Goal: Transaction & Acquisition: Obtain resource

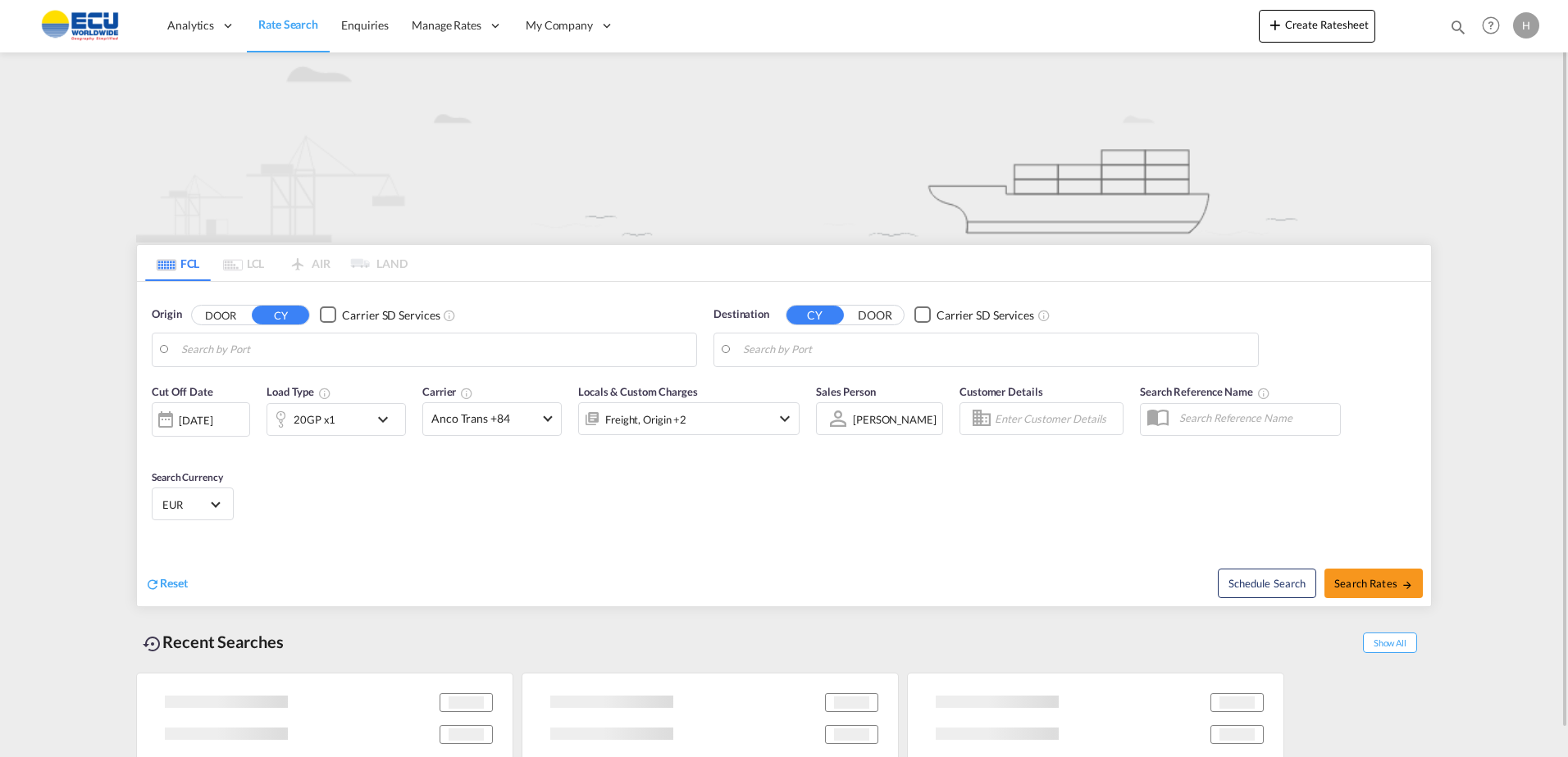
type input "[GEOGRAPHIC_DATA], [GEOGRAPHIC_DATA]"
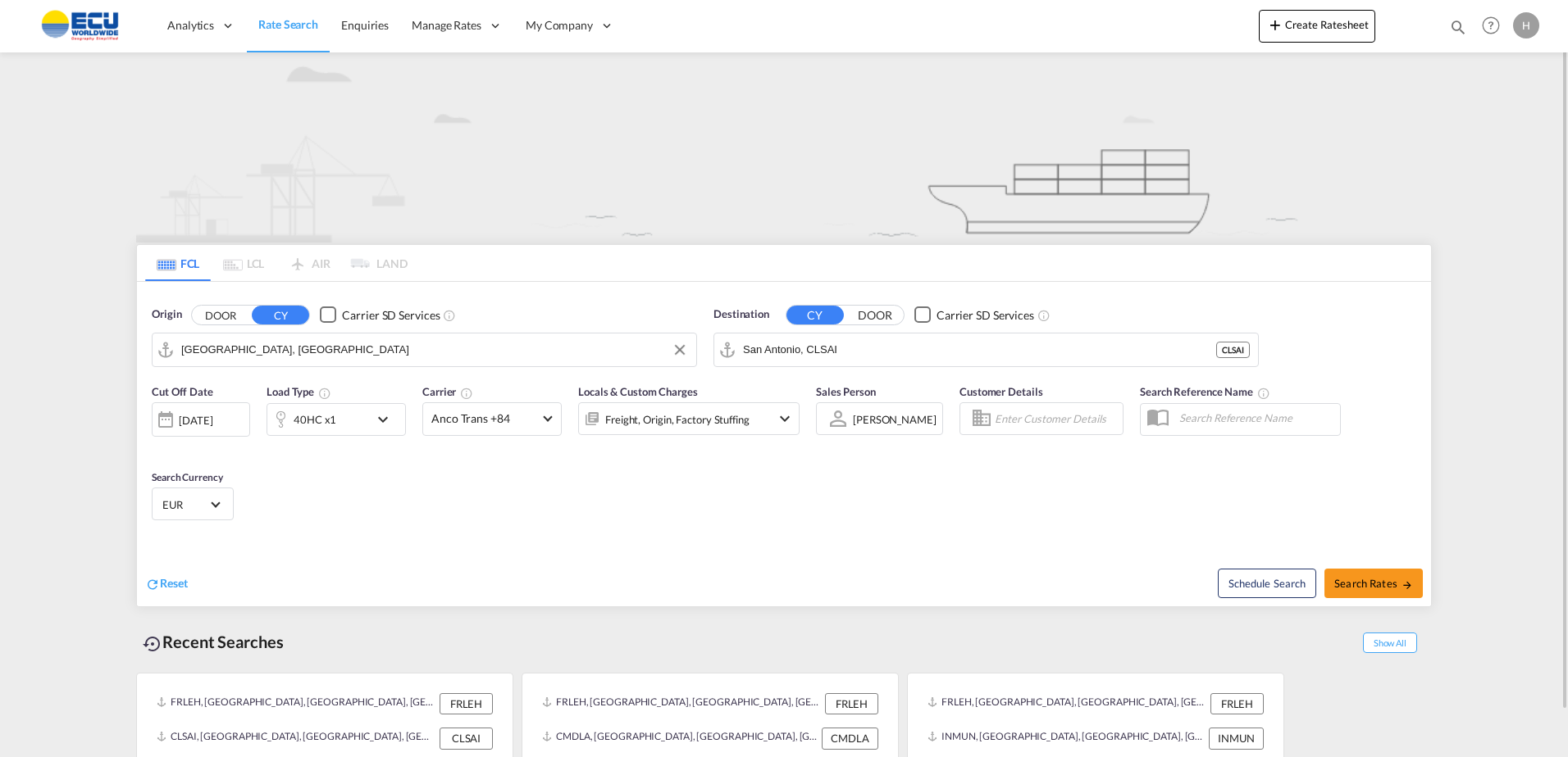
click at [393, 347] on input "[GEOGRAPHIC_DATA], [GEOGRAPHIC_DATA]" at bounding box center [434, 349] width 507 height 24
click at [862, 358] on input "San Antonio, CLSAI" at bounding box center [996, 349] width 507 height 24
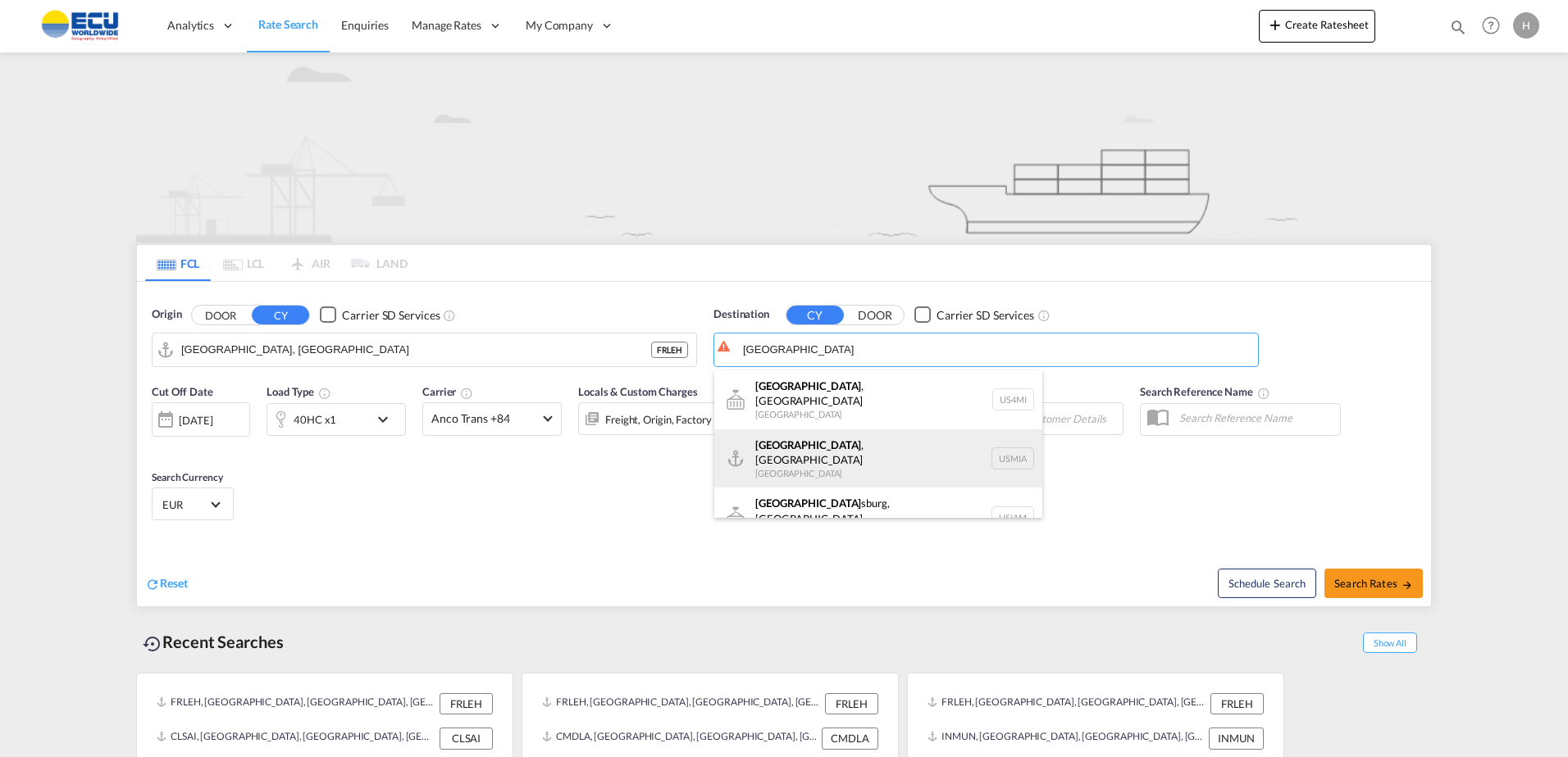
click at [818, 446] on div "[GEOGRAPHIC_DATA] , [GEOGRAPHIC_DATA] [GEOGRAPHIC_DATA] USMIA" at bounding box center [878, 458] width 328 height 59
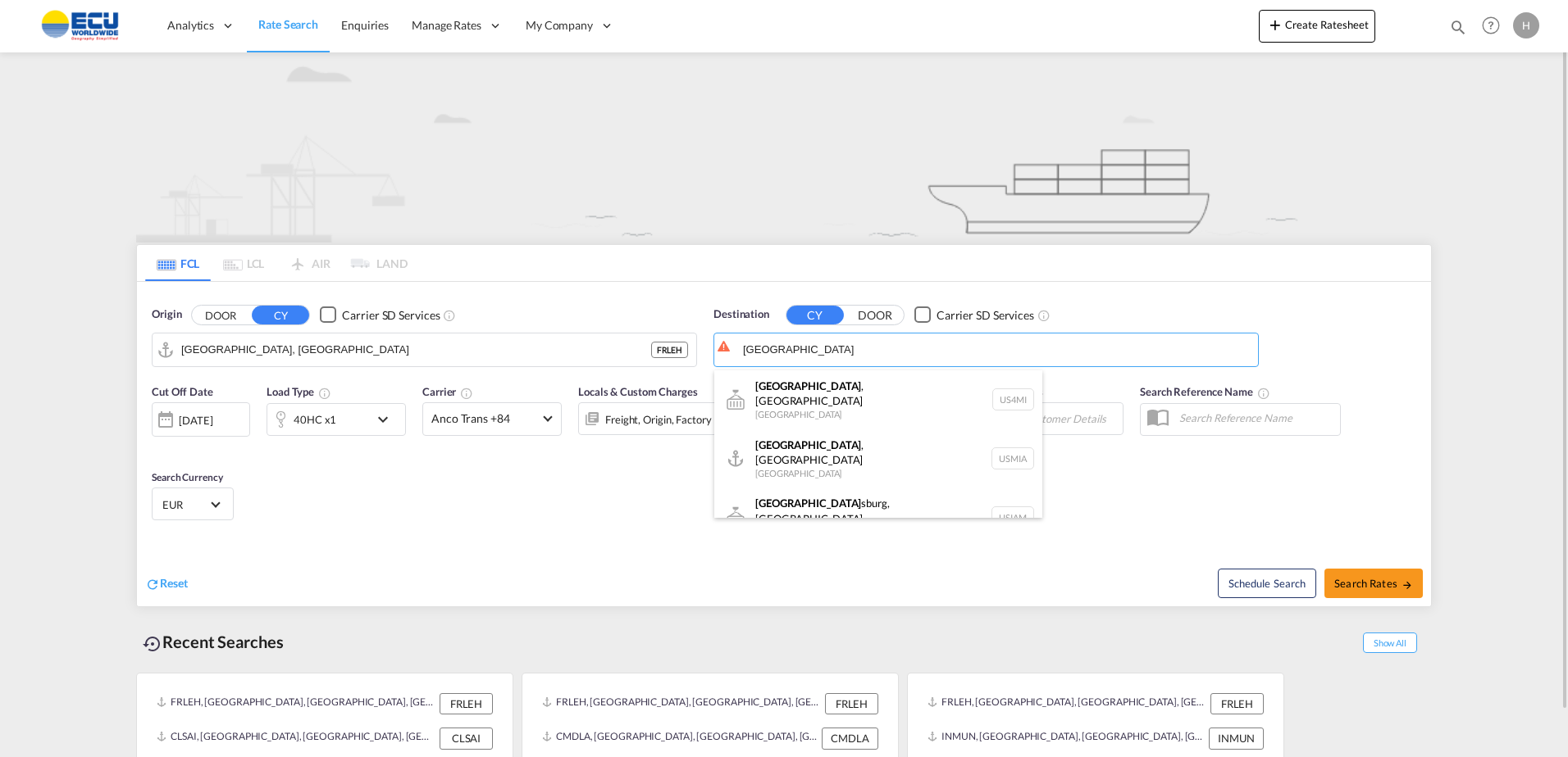
type input "[GEOGRAPHIC_DATA], [GEOGRAPHIC_DATA], [GEOGRAPHIC_DATA]"
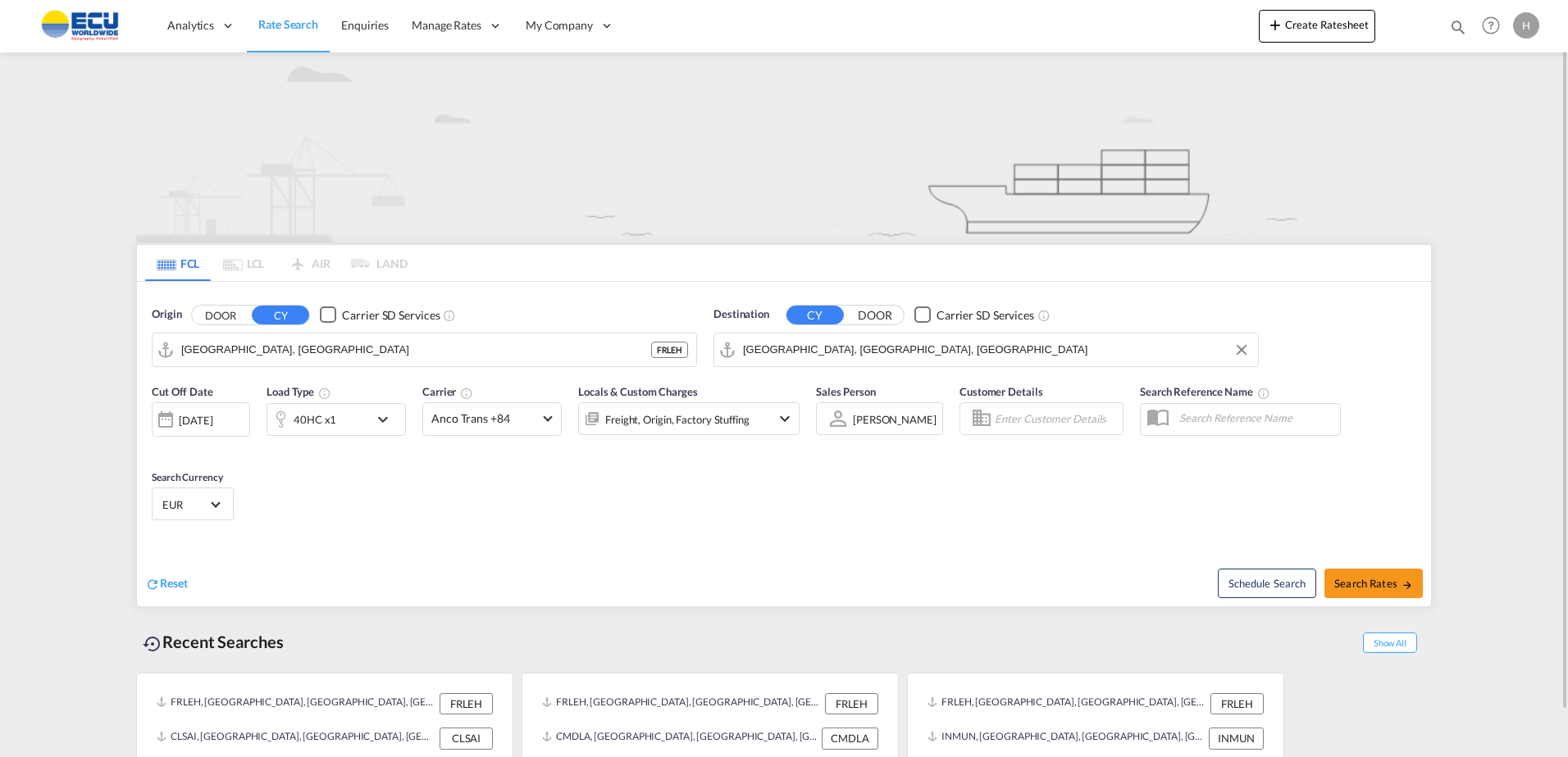
click at [333, 421] on div "40HC x1" at bounding box center [315, 419] width 42 height 23
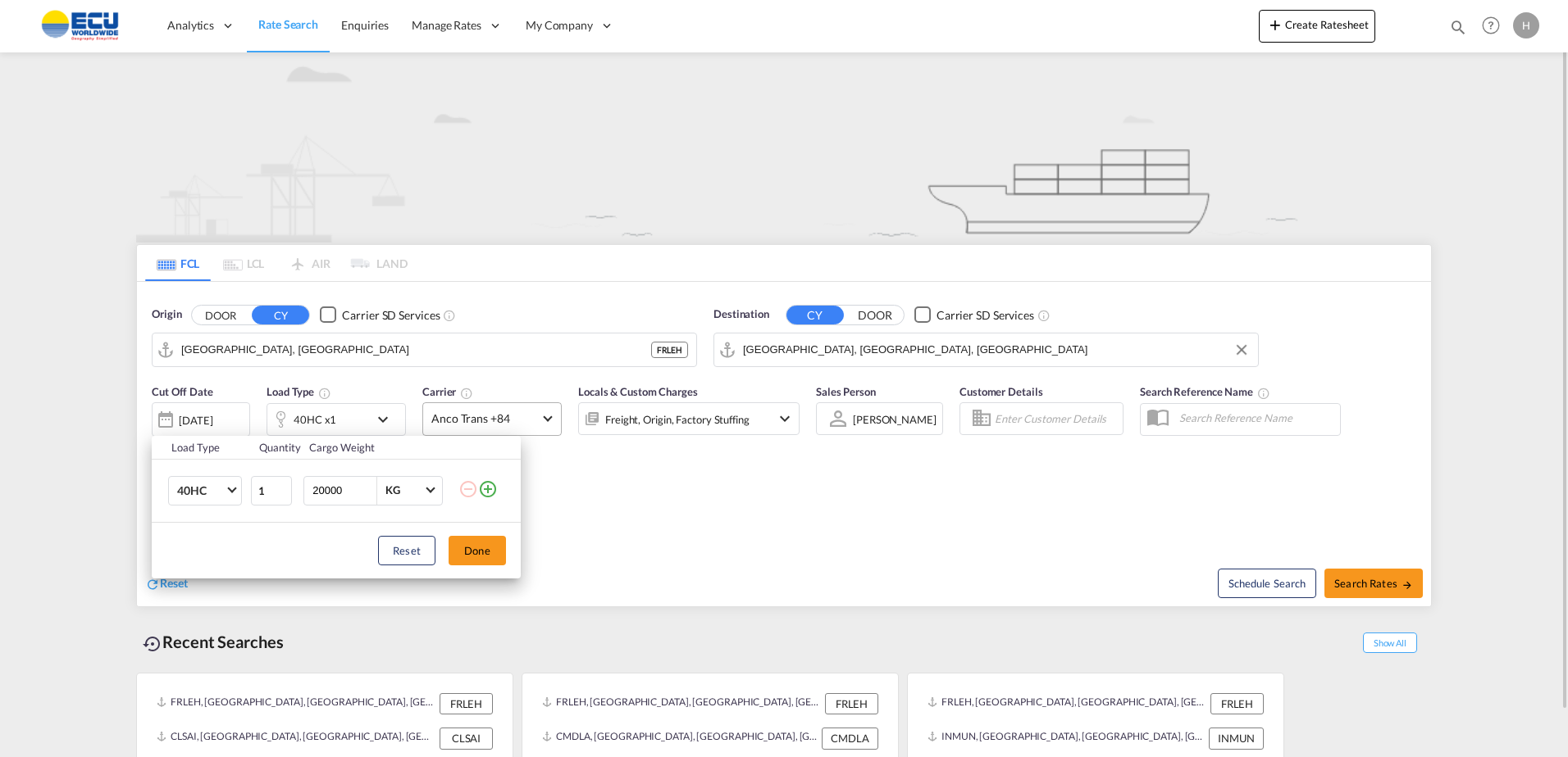
click at [473, 407] on div "Load Type Quantity Cargo Weight 40HC 20GP 40GP 40HC 45HC 20RE 40RE 40HR 20OT 40…" at bounding box center [784, 378] width 1568 height 757
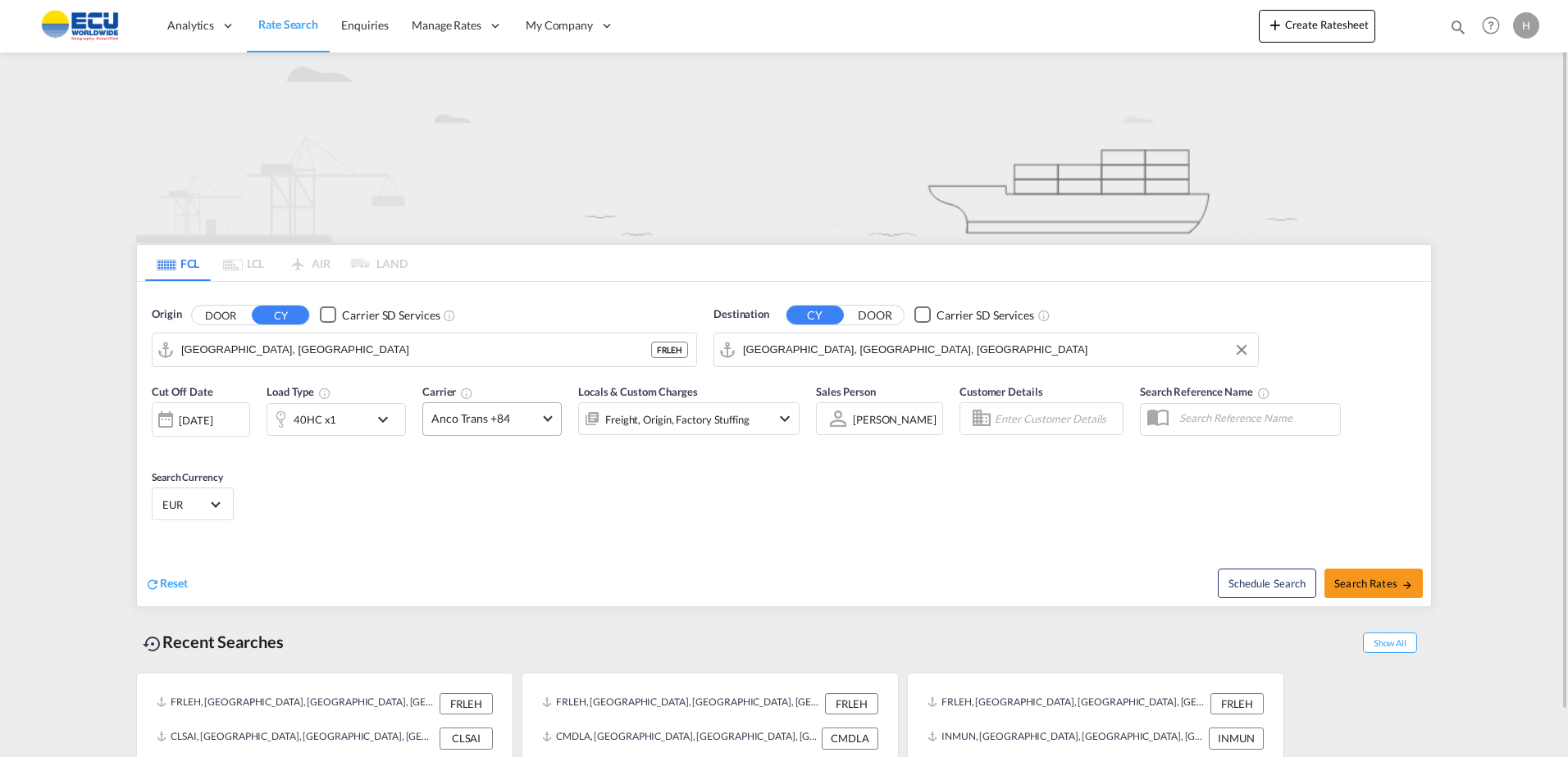
click at [484, 414] on span "Anco Trans +84" at bounding box center [484, 419] width 106 height 16
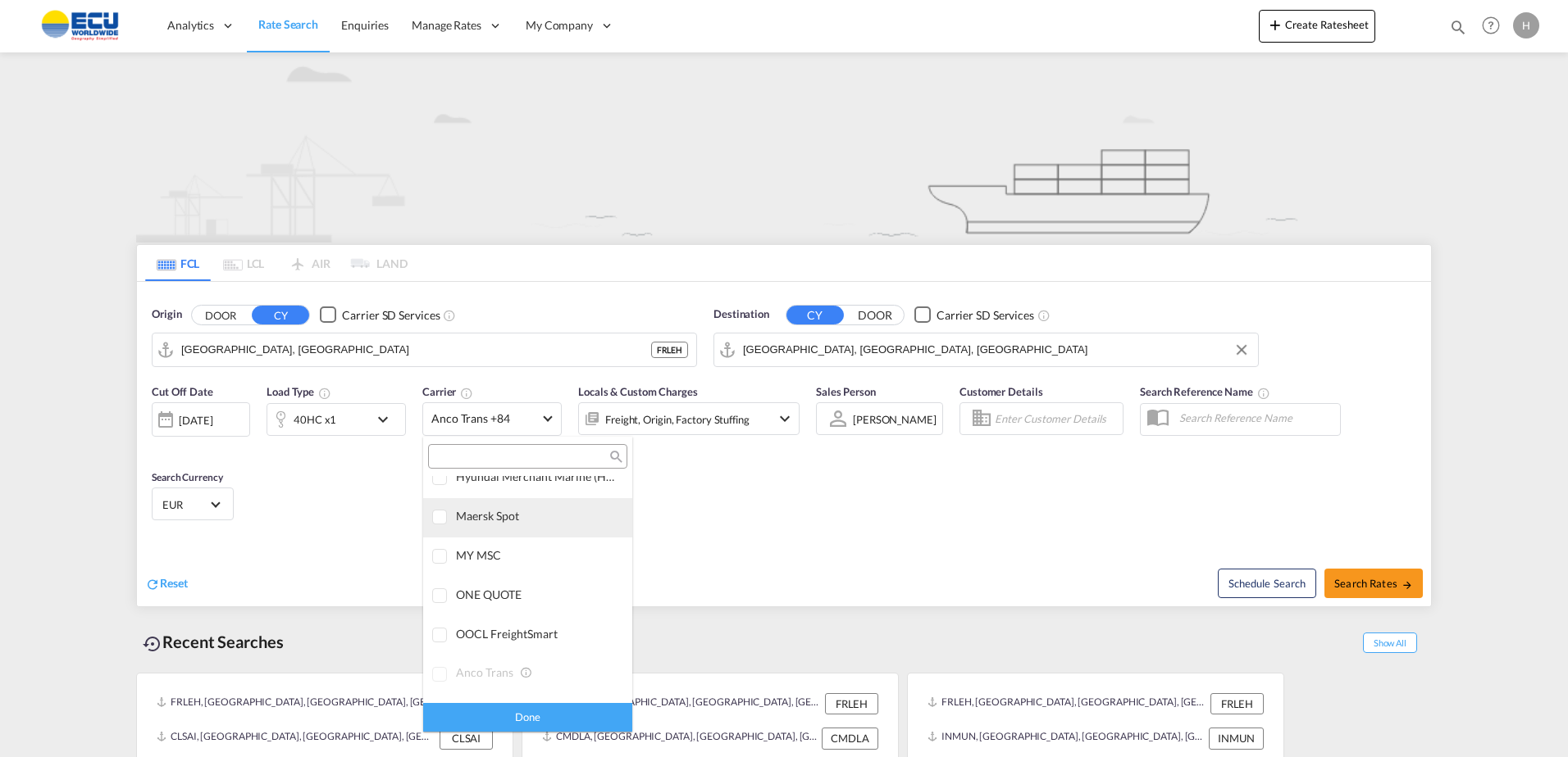
scroll to position [2, 0]
click at [565, 483] on div "Checkbox No Ink" at bounding box center [573, 491] width 16 height 16
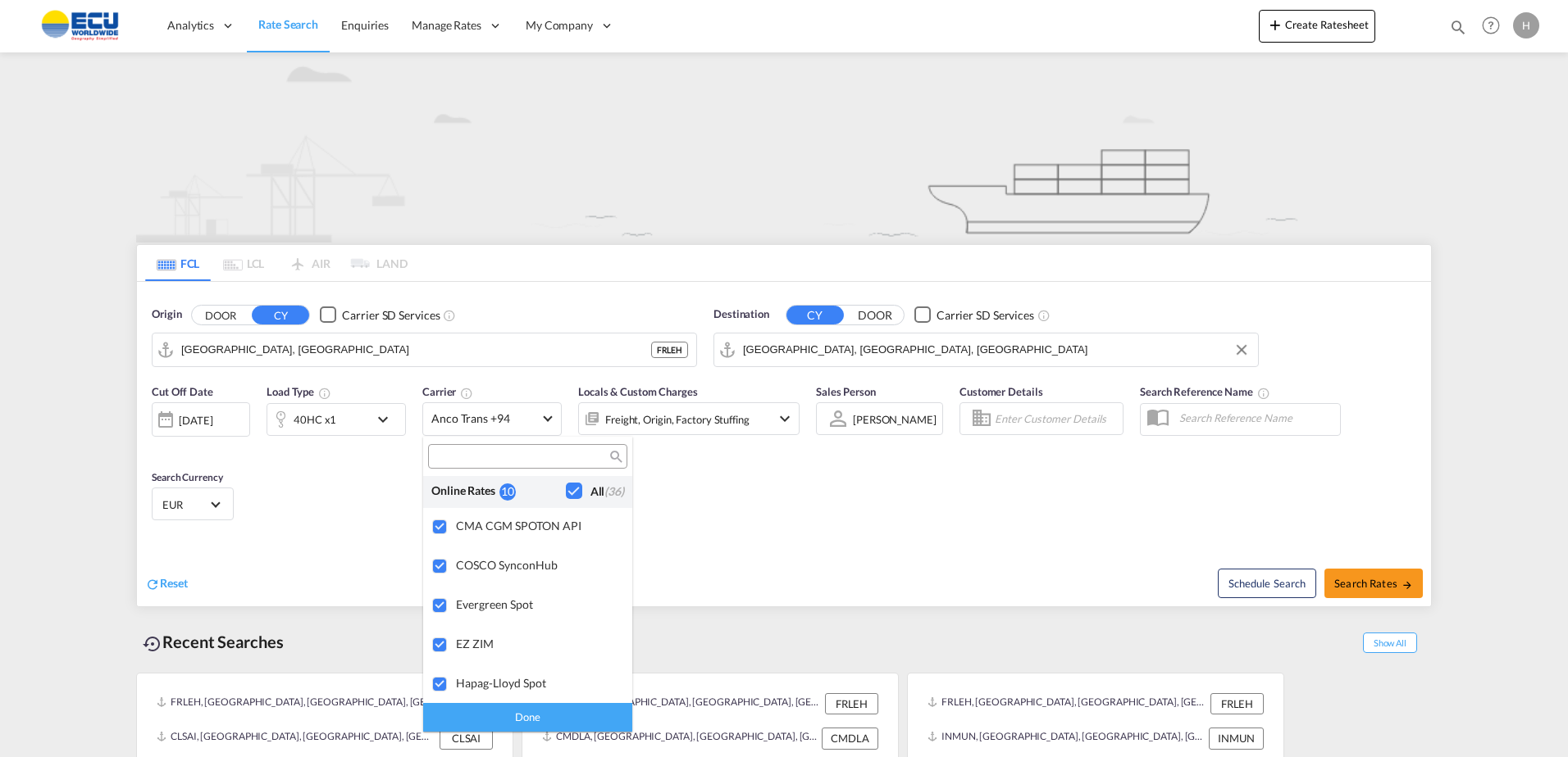
click at [578, 710] on div "Done" at bounding box center [527, 717] width 209 height 29
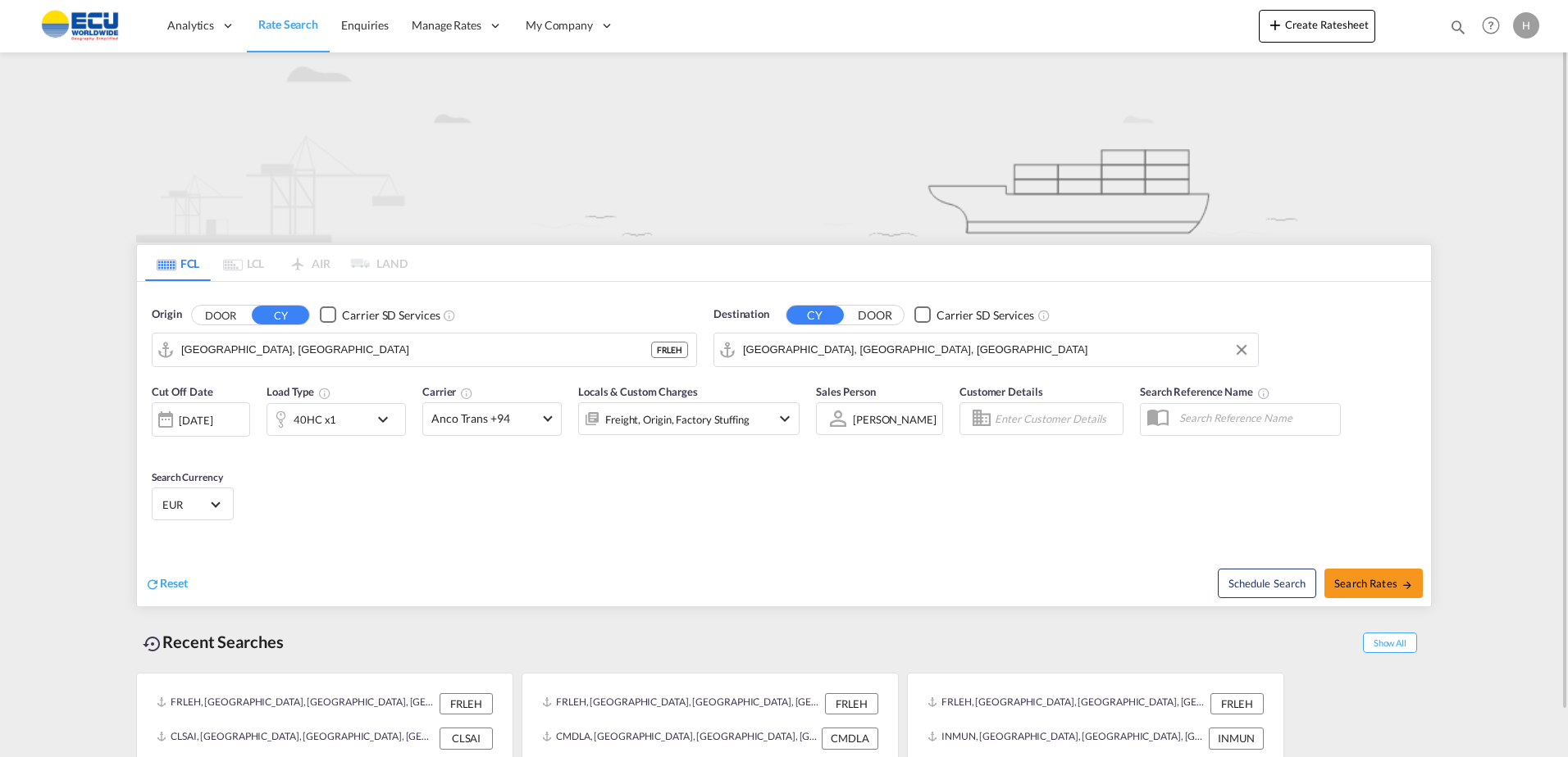
drag, startPoint x: 718, startPoint y: 500, endPoint x: 718, endPoint y: 490, distance: 10.0
click at [718, 496] on div "Cut Off Date [DATE] [DATE] Load Type 40HC x1 Carrier Anco Trans +94 Locals & Cu…" at bounding box center [784, 455] width 1294 height 160
click at [701, 399] on md-input-container "Freight, Origin, Factory Stuffing" at bounding box center [688, 416] width 221 height 33
drag, startPoint x: 701, startPoint y: 399, endPoint x: 706, endPoint y: 409, distance: 11.2
click at [706, 409] on div "Freight, Origin, Factory Stuffing" at bounding box center [677, 419] width 145 height 23
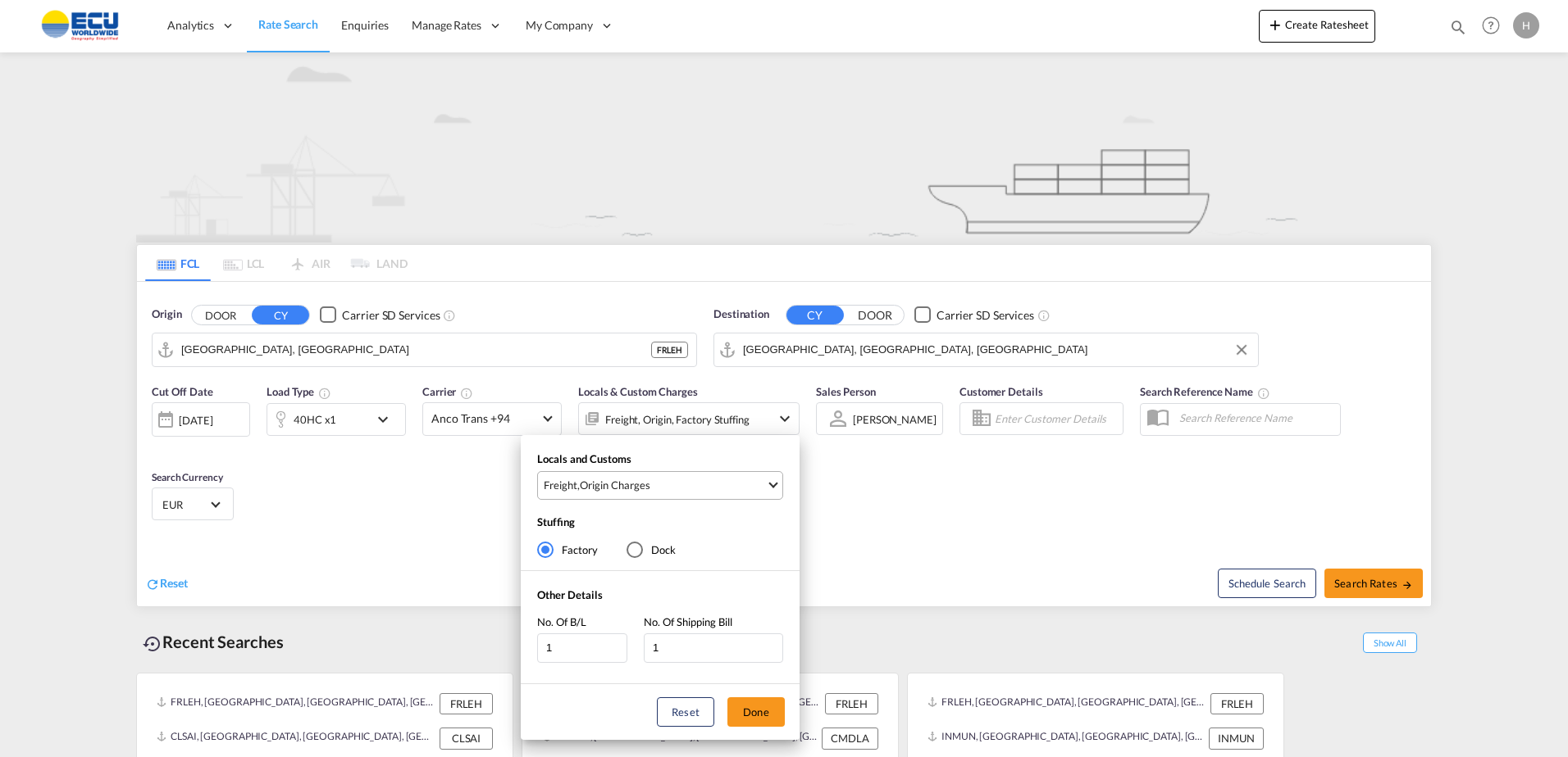
click at [705, 479] on span "Freight , Origin Charges" at bounding box center [654, 484] width 222 height 14
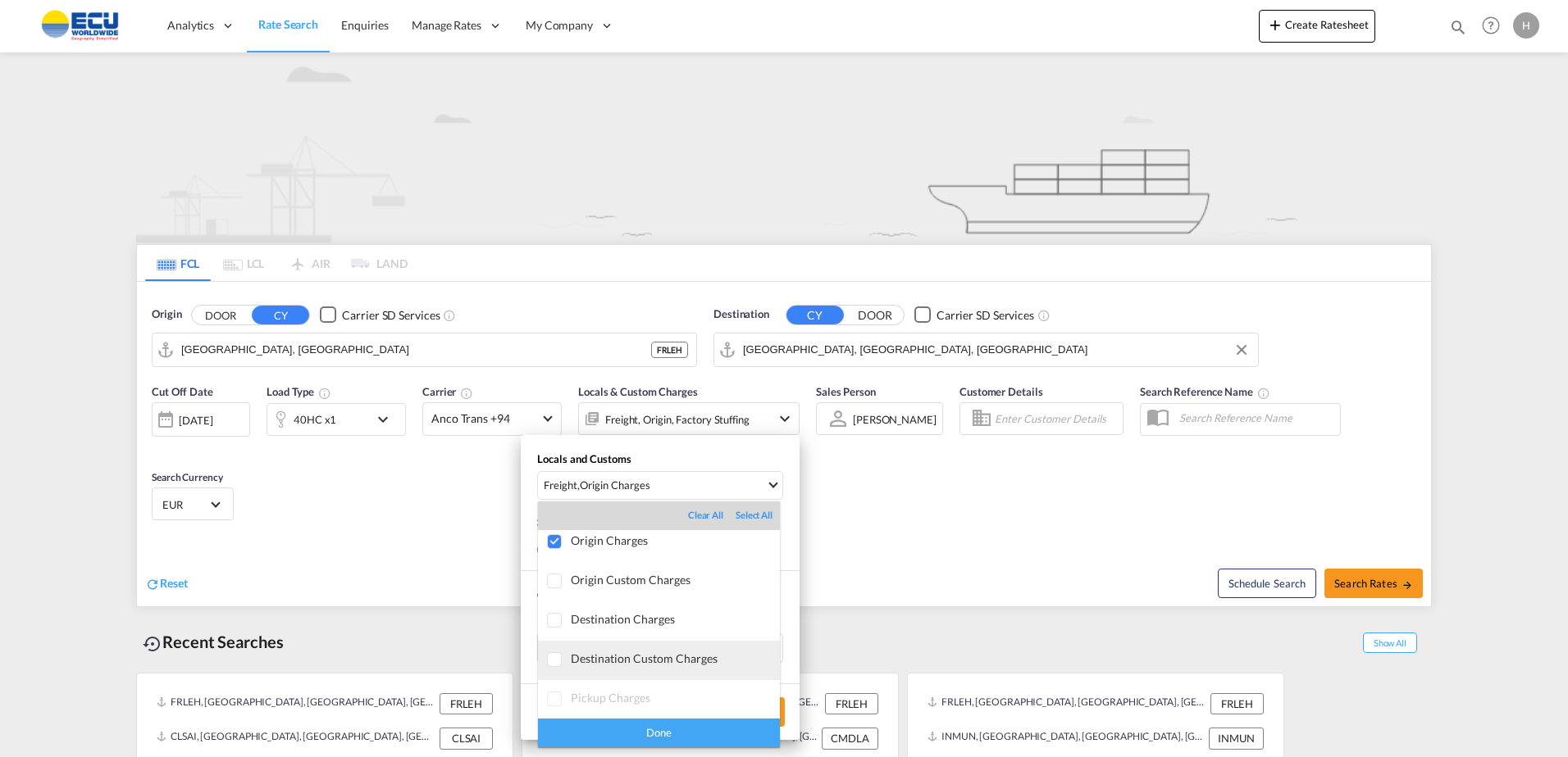
scroll to position [87, 0]
click at [718, 731] on div "Done" at bounding box center [658, 733] width 242 height 29
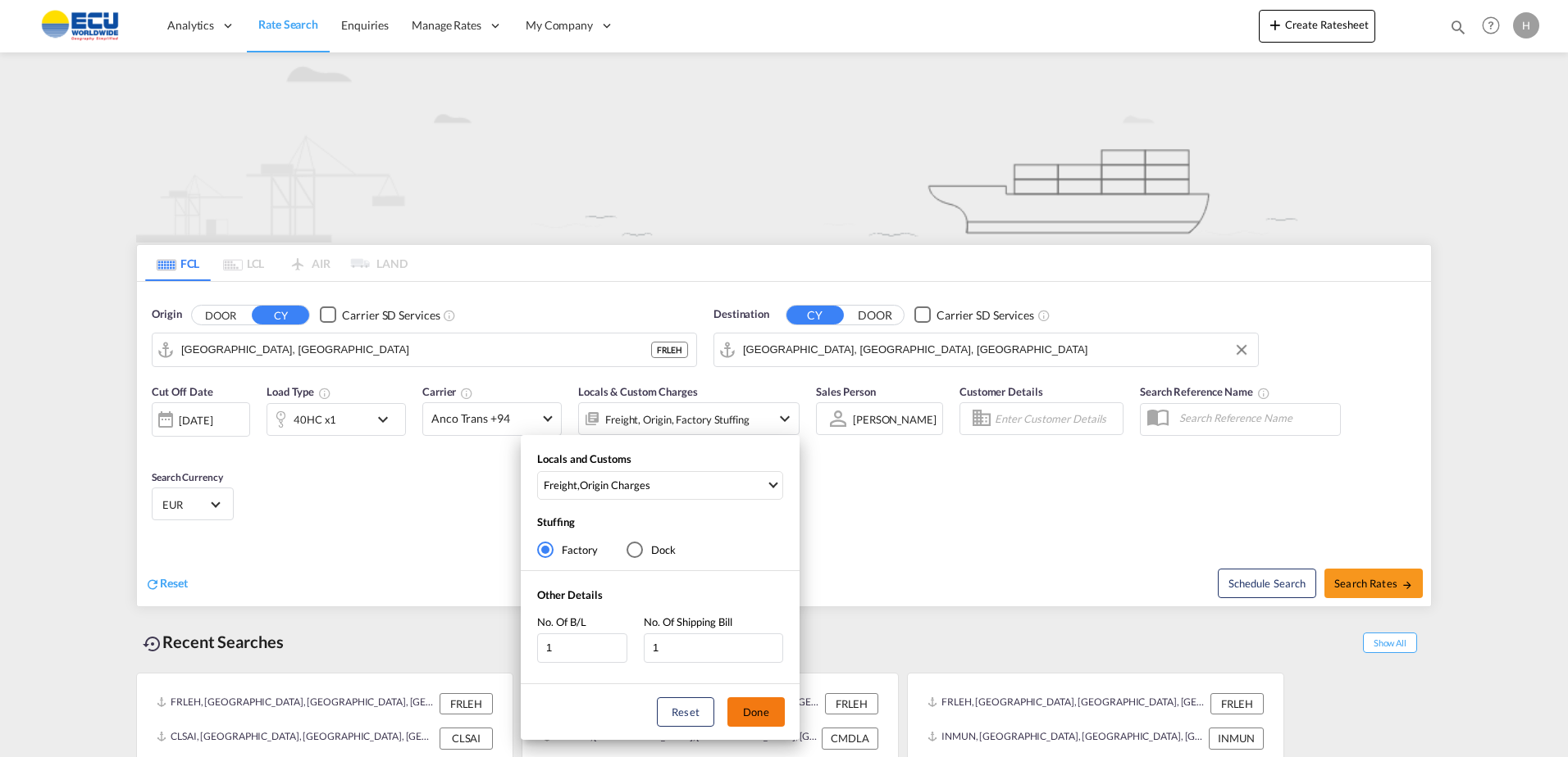
click at [758, 716] on button "Done" at bounding box center [756, 712] width 57 height 30
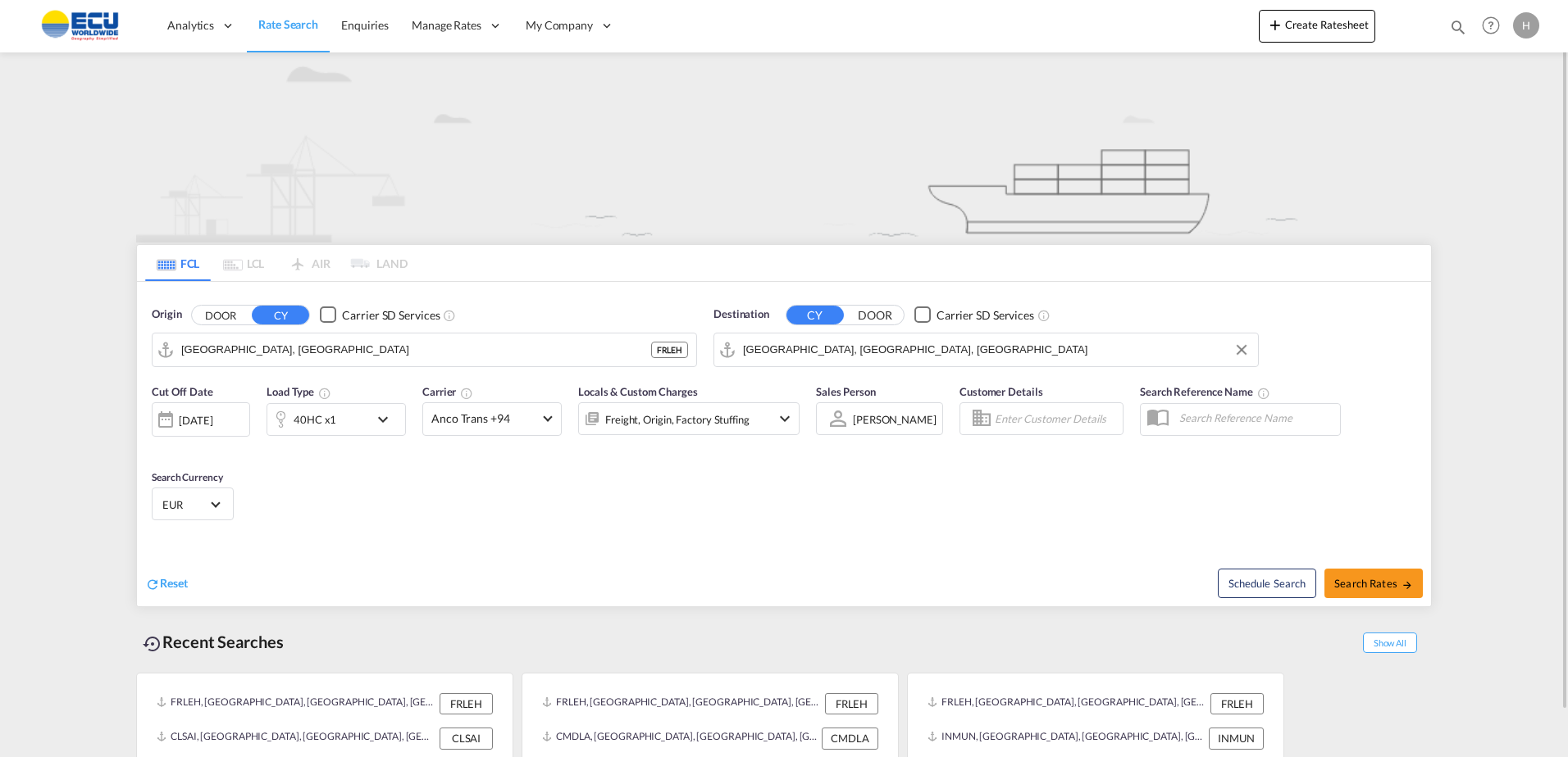
click at [890, 480] on div "Cut Off Date [DATE] [DATE] Load Type 40HC x1 Carrier Anco Trans +94 Locals & Cu…" at bounding box center [784, 455] width 1294 height 160
click at [1380, 581] on span "Search Rates" at bounding box center [1374, 583] width 79 height 14
type input "FRLEH to USMIA / [DATE]"
